Goal: Task Accomplishment & Management: Manage account settings

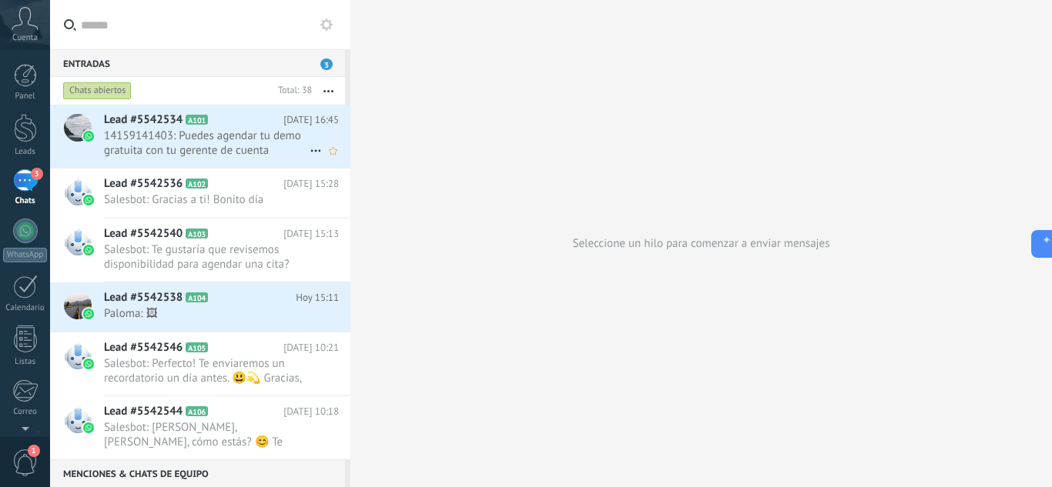
click at [293, 143] on span "14159141403: Puedes agendar tu demo gratuita con tu gerente de cuenta [PERSON_N…" at bounding box center [207, 143] width 206 height 29
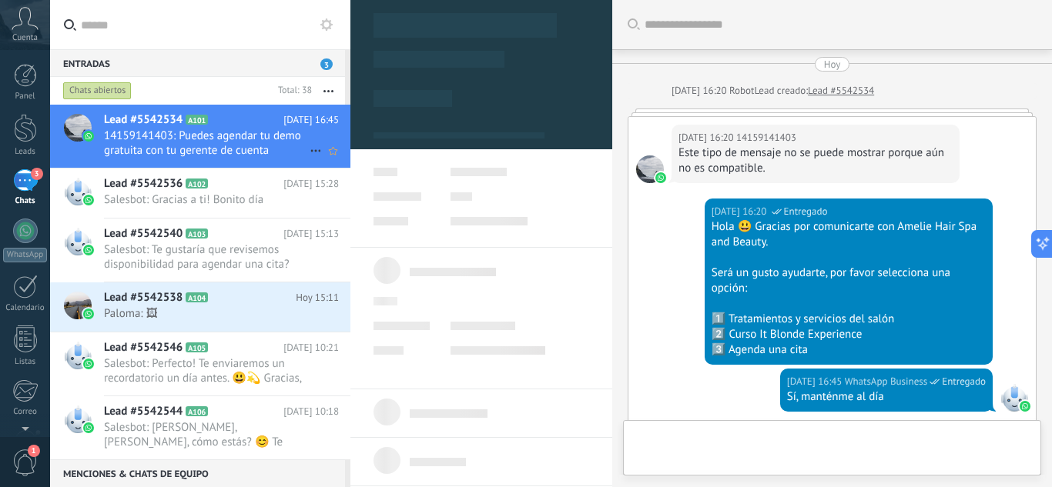
type textarea "**********"
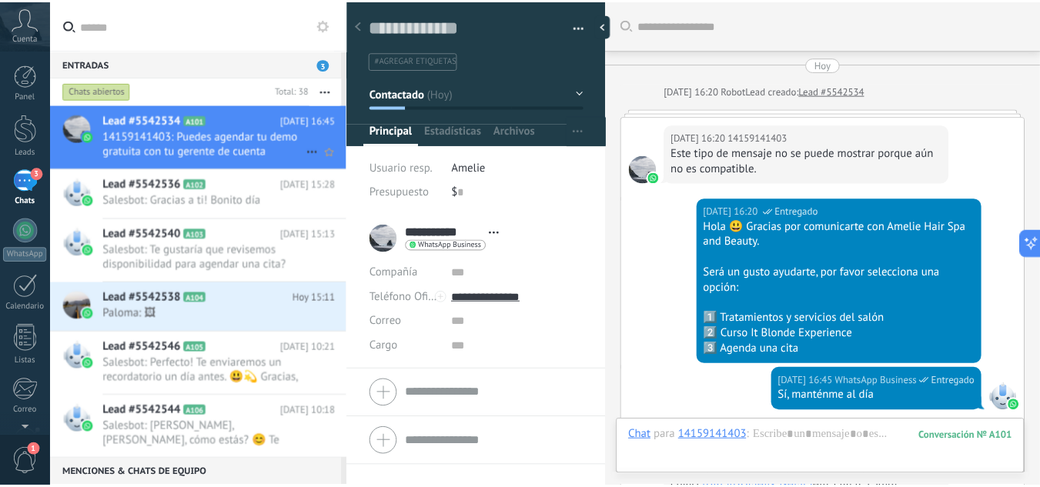
scroll to position [425, 0]
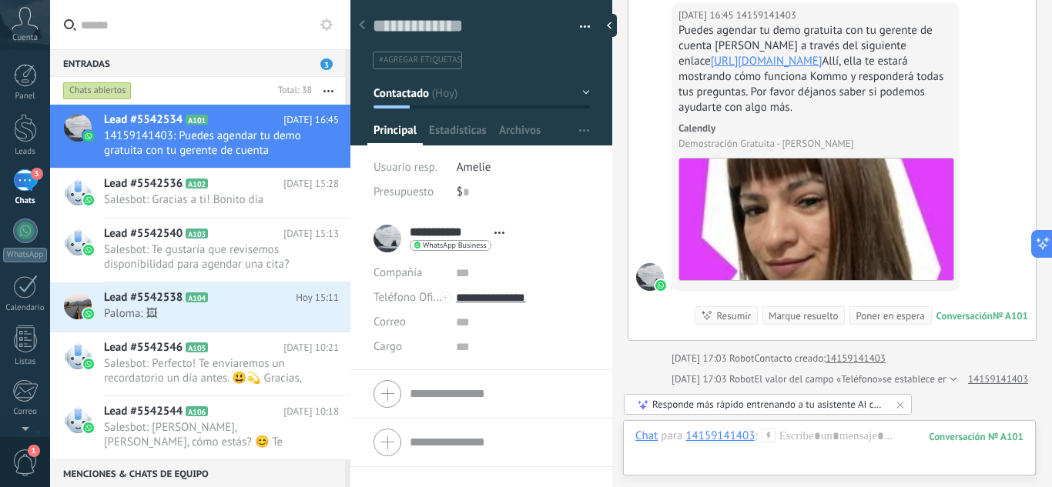
click at [27, 175] on div "3" at bounding box center [25, 180] width 25 height 22
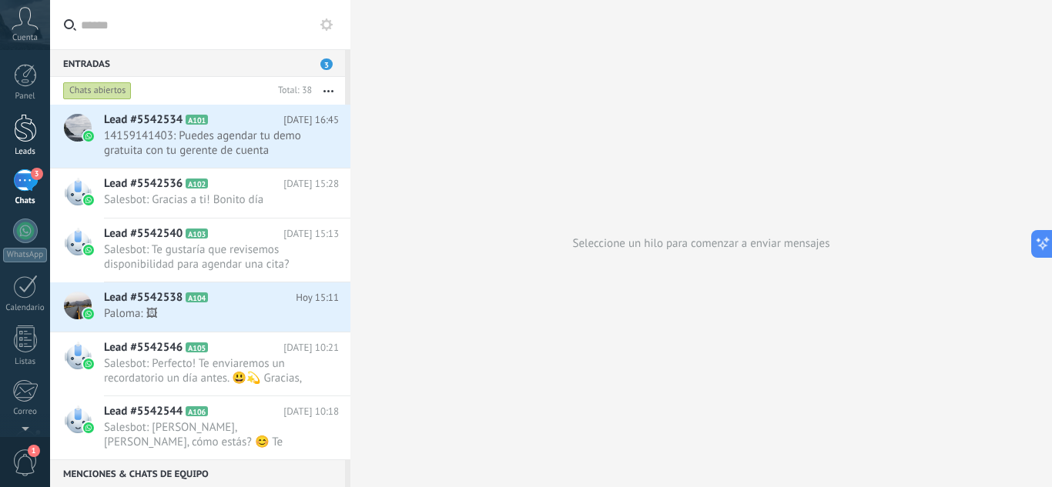
click at [27, 143] on link "Leads" at bounding box center [25, 135] width 50 height 43
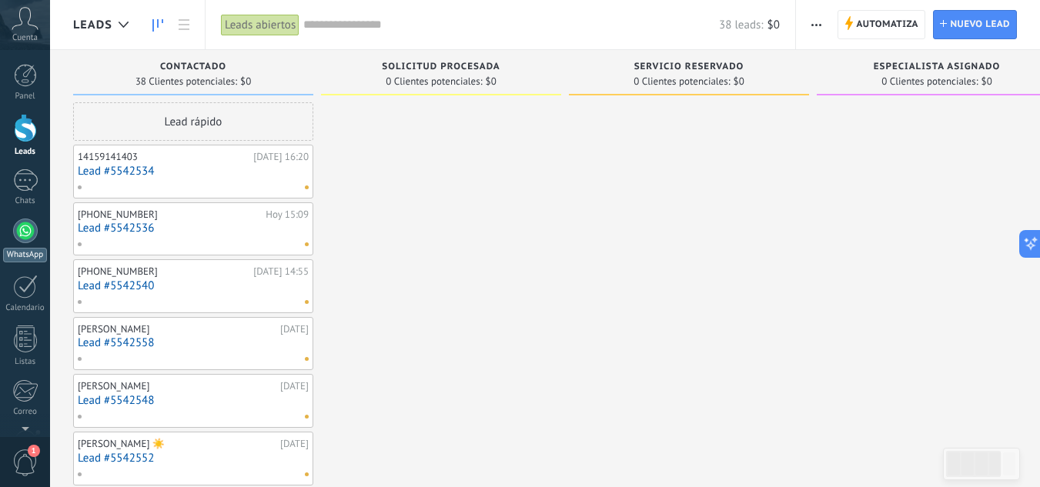
click at [29, 238] on div at bounding box center [25, 231] width 25 height 25
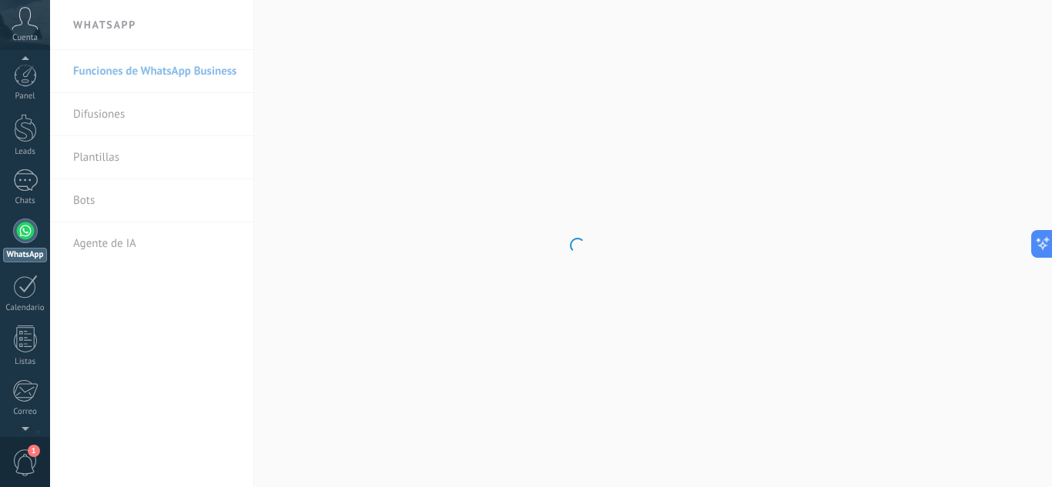
scroll to position [2, 0]
click at [15, 456] on span "1" at bounding box center [25, 463] width 26 height 27
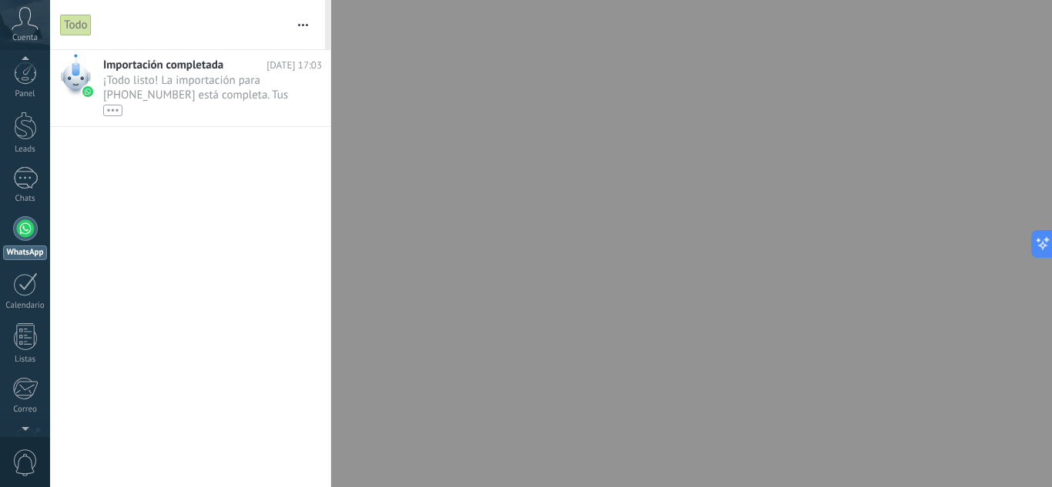
scroll to position [0, 0]
click at [231, 108] on div "•••" at bounding box center [197, 109] width 189 height 13
click at [265, 94] on span "¡Todo listo! La importación para [PHONE_NUMBER] está completa. Tus datos de Wha…" at bounding box center [197, 94] width 189 height 43
click at [10, 176] on link "Chats" at bounding box center [25, 187] width 50 height 37
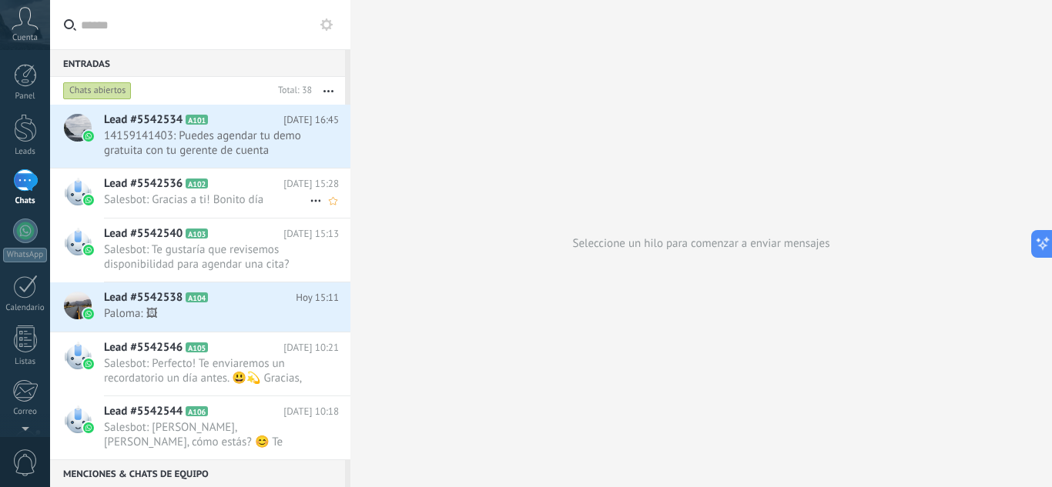
click at [230, 208] on div "Lead #5542536 A102 [DATE] 15:28 Salesbot: Gracias a ti! Bonito día" at bounding box center [227, 193] width 246 height 49
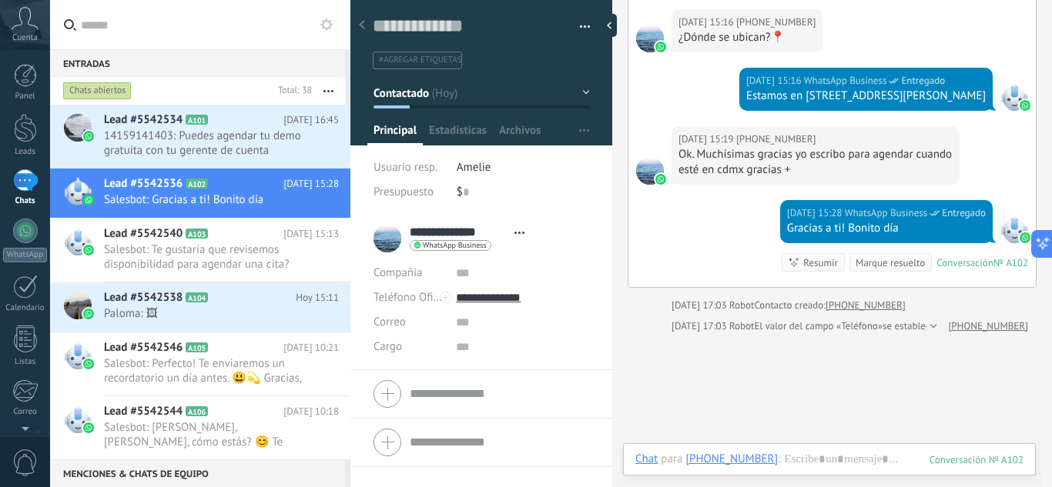
scroll to position [23, 0]
